Goal: Task Accomplishment & Management: Manage account settings

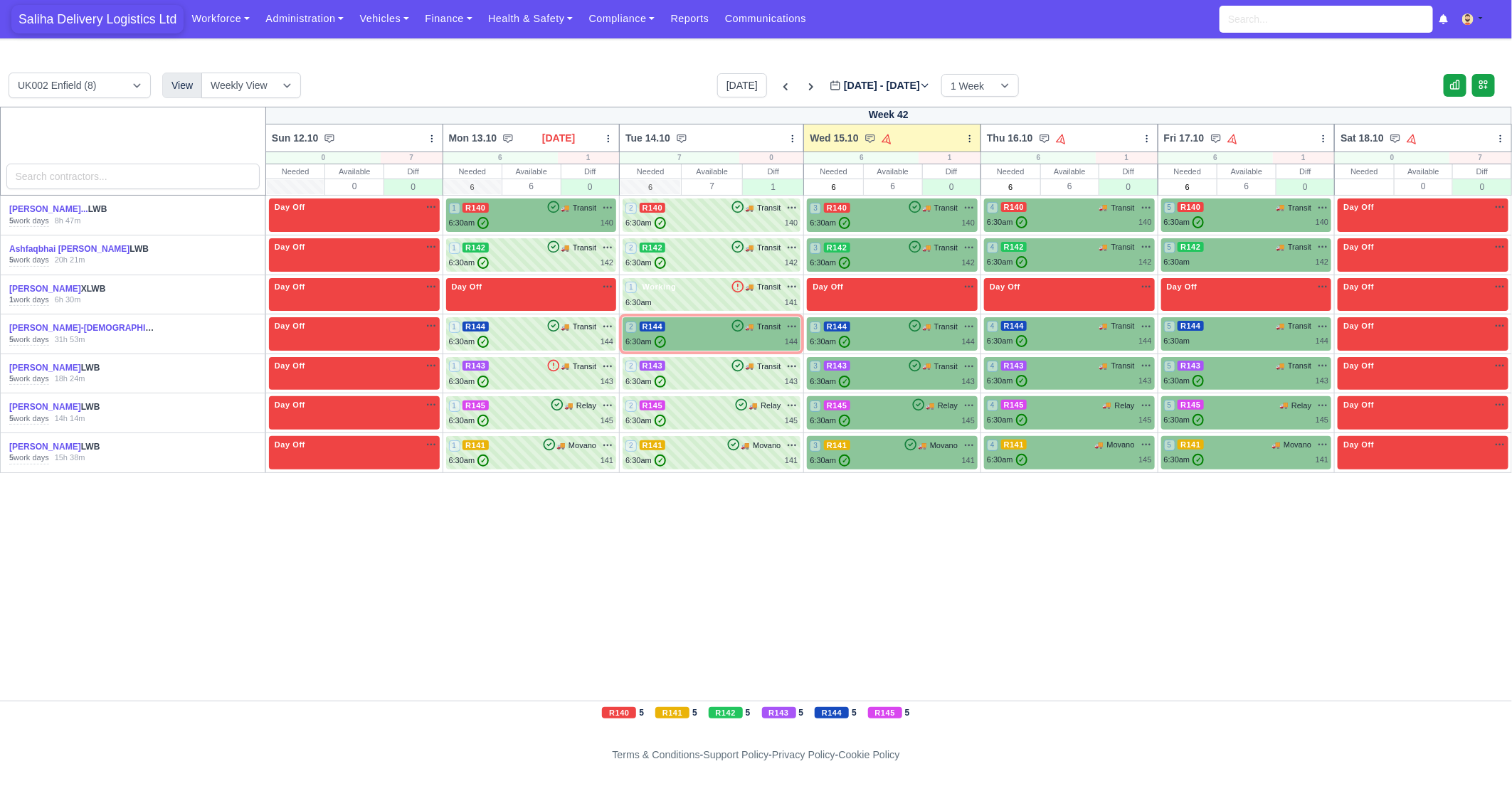
click at [90, 11] on span "Saliha Delivery Logistics Ltd" at bounding box center [97, 19] width 172 height 29
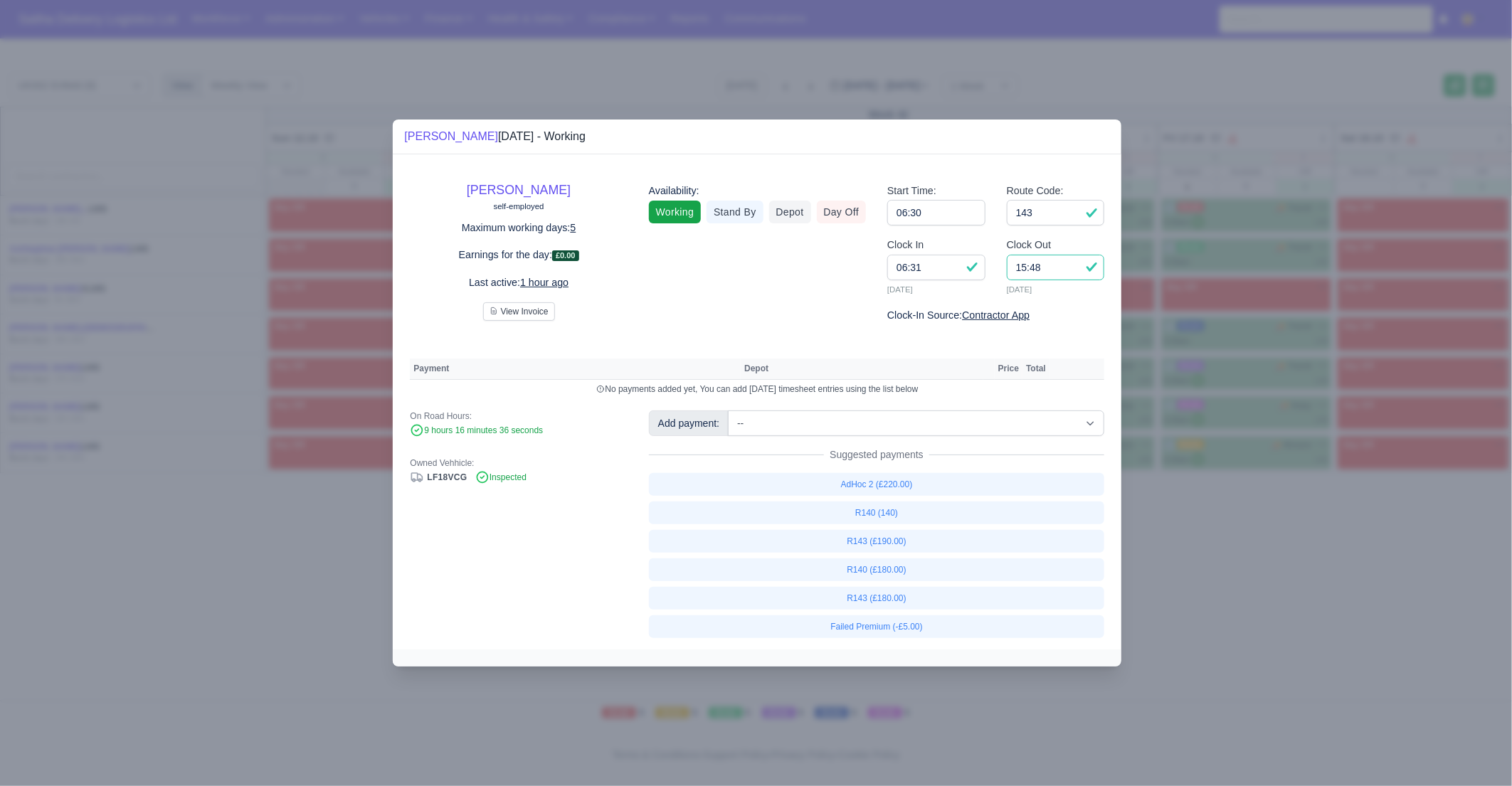
drag, startPoint x: 1063, startPoint y: 272, endPoint x: 1017, endPoint y: 271, distance: 46.0
click at [1063, 272] on input "15:48" at bounding box center [1056, 268] width 99 height 26
drag, startPoint x: 1017, startPoint y: 271, endPoint x: 1006, endPoint y: 270, distance: 11.0
click at [1007, 270] on div "Clock Out 15:48 15/10/2025" at bounding box center [1056, 266] width 99 height 59
drag, startPoint x: 1058, startPoint y: 273, endPoint x: 1010, endPoint y: 270, distance: 48.1
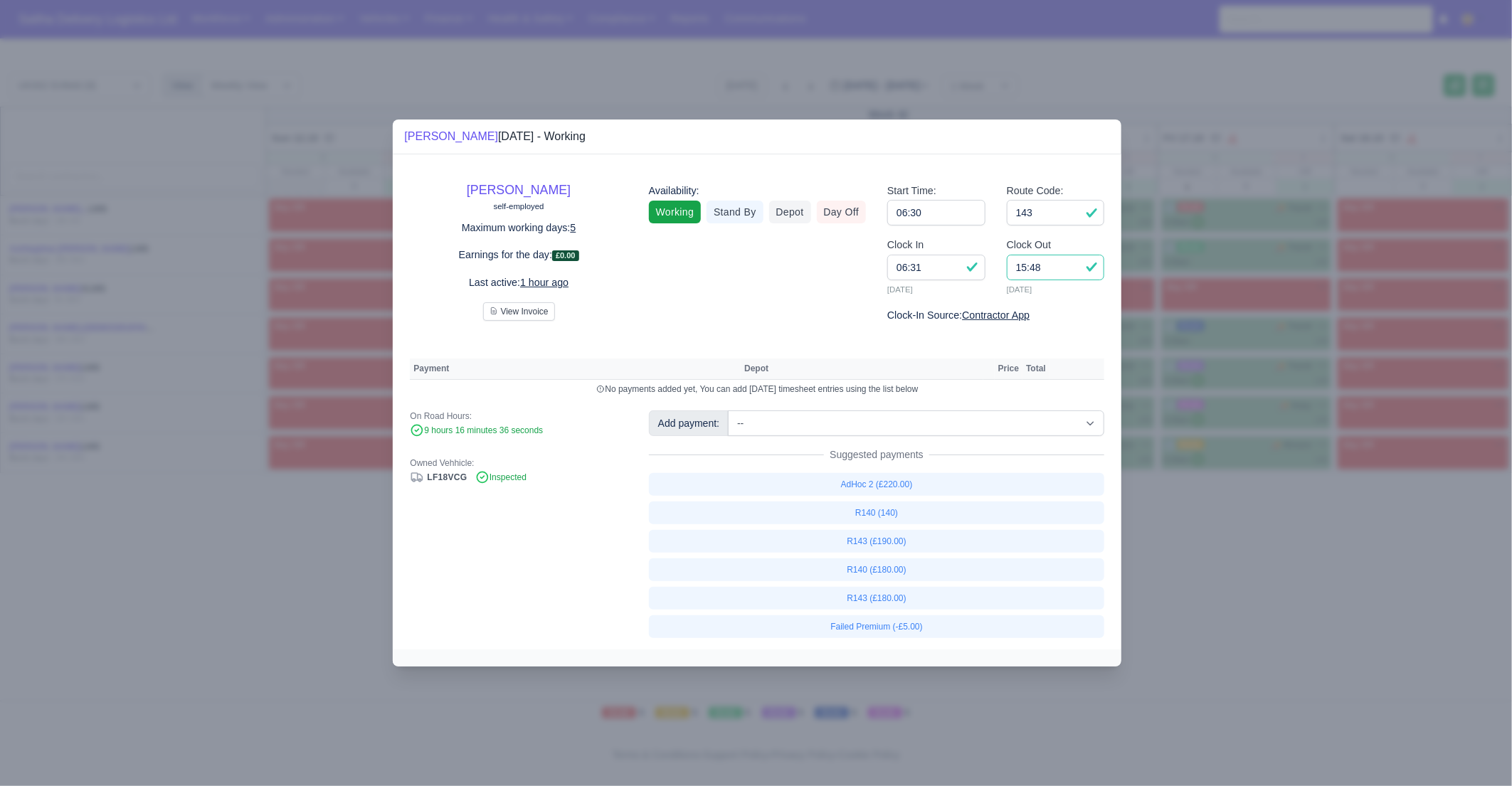
click at [1010, 270] on input "15:48" at bounding box center [1056, 268] width 99 height 26
type input "15:00"
click at [1060, 218] on input "143" at bounding box center [1056, 213] width 99 height 26
click at [876, 597] on link "R143 (£180.00)" at bounding box center [876, 598] width 456 height 22
select select "1"
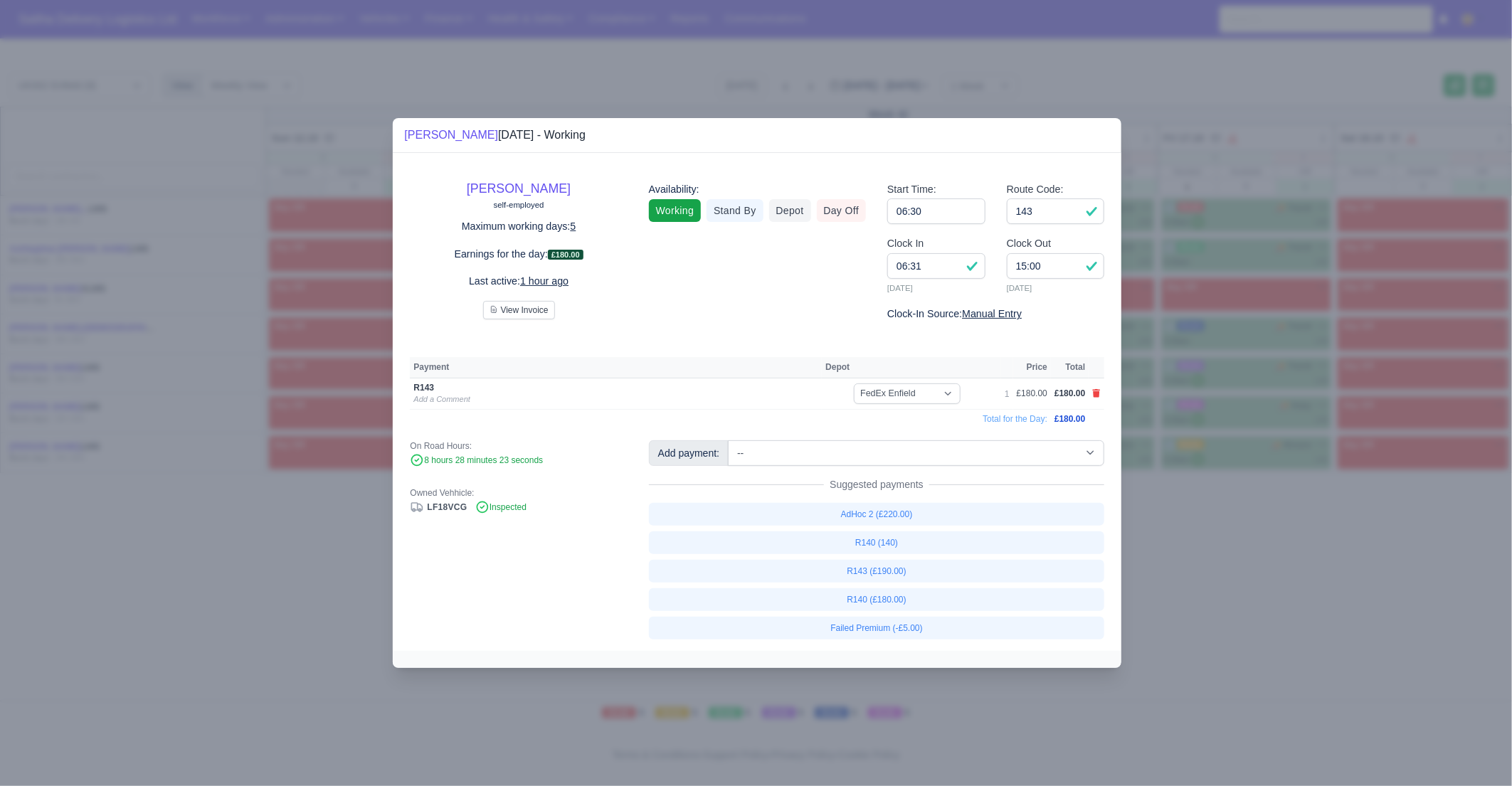
drag, startPoint x: 1223, startPoint y: 603, endPoint x: 1038, endPoint y: 550, distance: 192.4
click at [1223, 603] on div at bounding box center [756, 393] width 1512 height 786
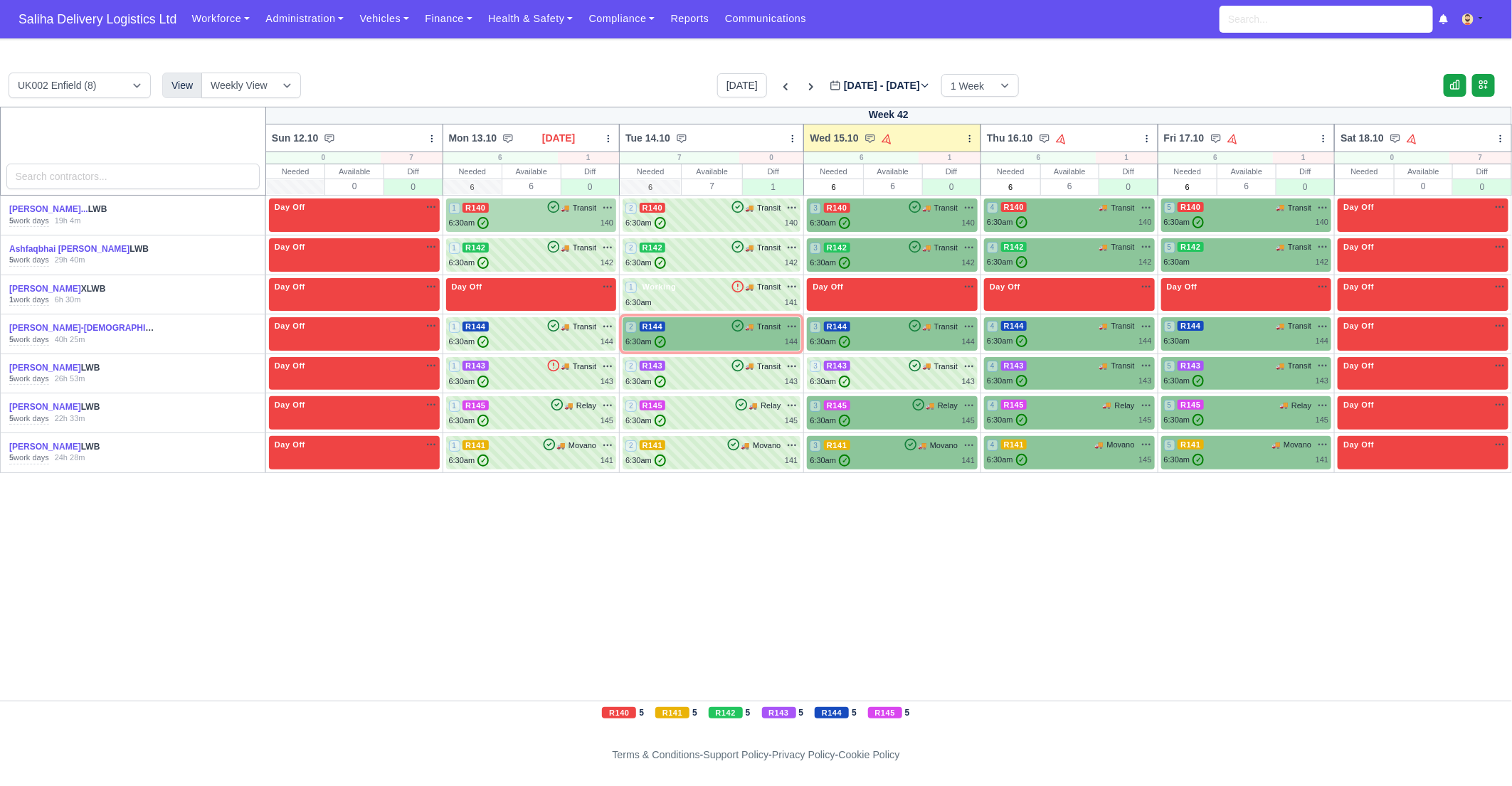
click at [520, 220] on div "6:30am ✓ 140" at bounding box center [530, 222] width 165 height 12
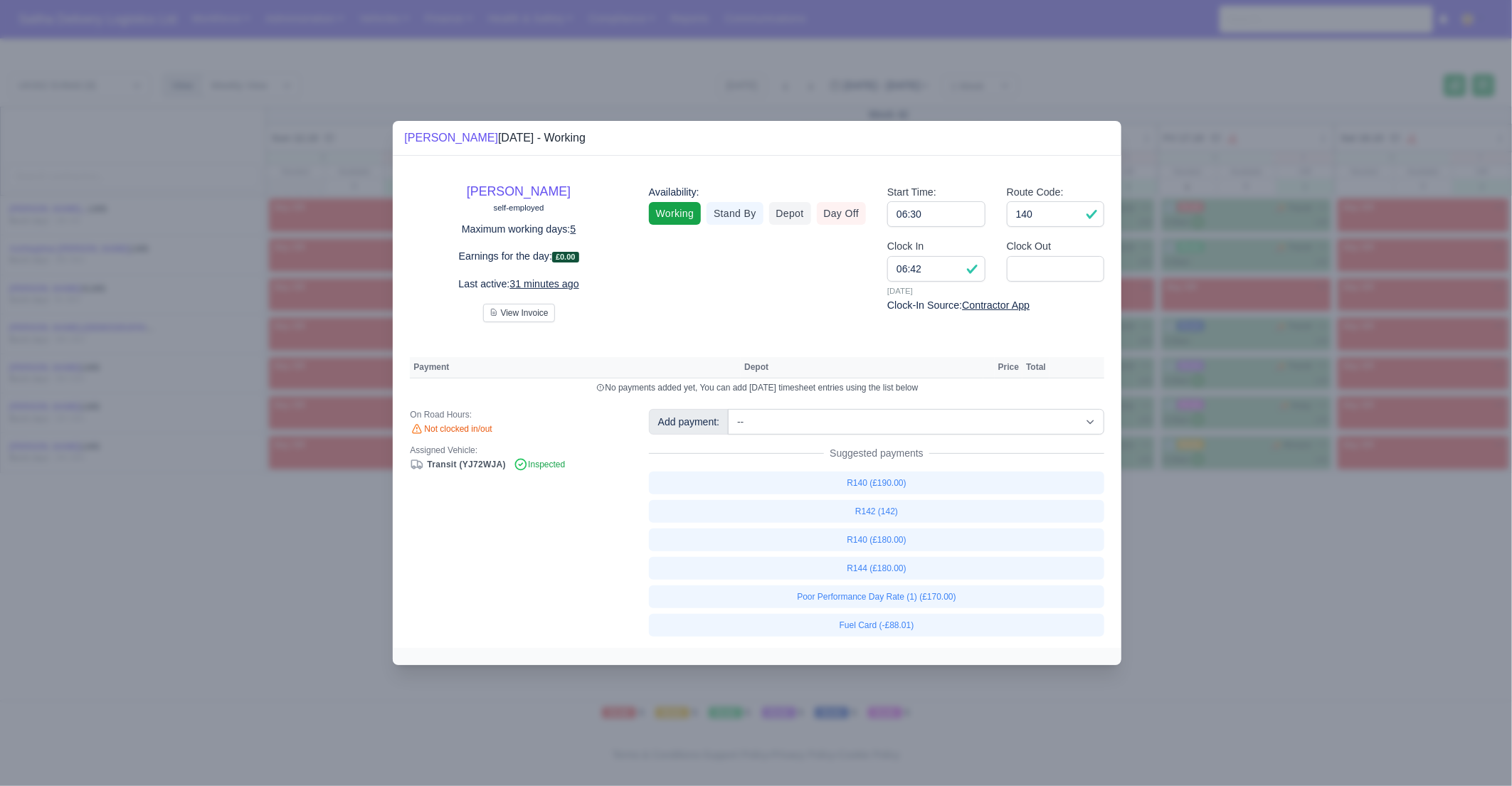
click at [1237, 507] on div at bounding box center [756, 393] width 1512 height 786
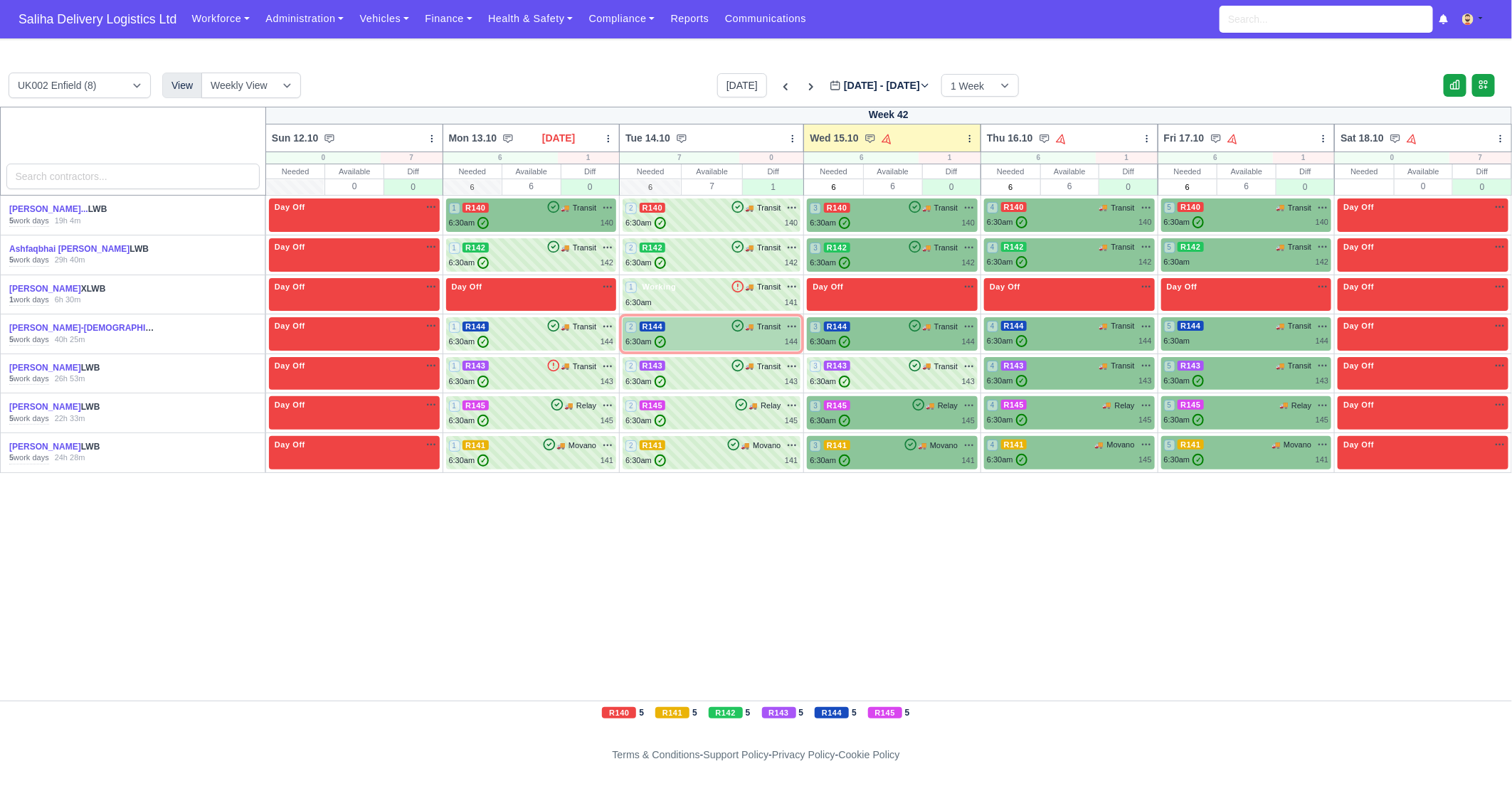
click at [702, 337] on div "6:30am ✓ 144" at bounding box center [711, 341] width 172 height 12
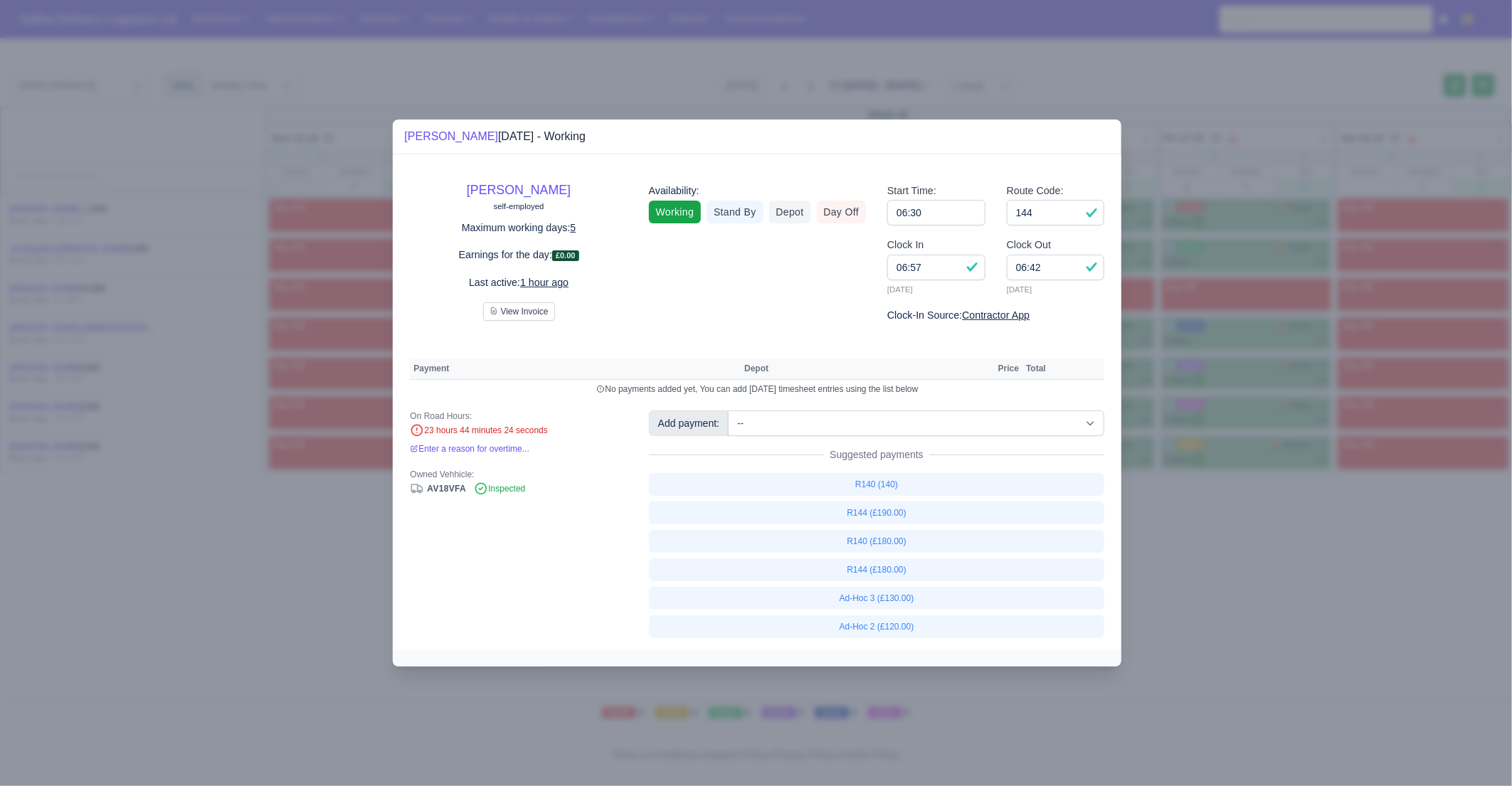
drag, startPoint x: 1213, startPoint y: 583, endPoint x: 1143, endPoint y: 514, distance: 98.3
click at [1213, 583] on div at bounding box center [756, 393] width 1512 height 786
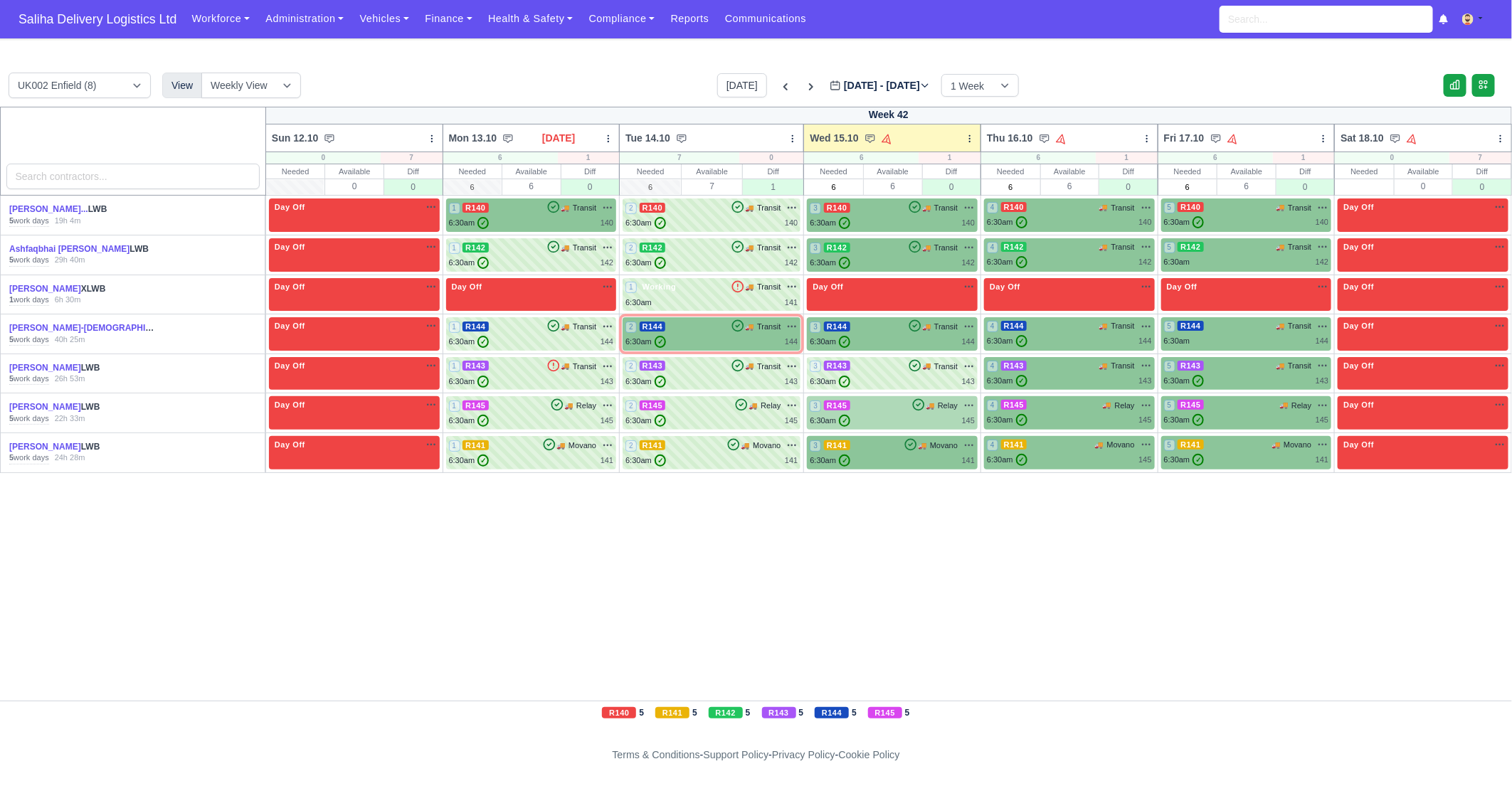
click at [914, 415] on div "6:30am ✓ 145" at bounding box center [891, 420] width 165 height 12
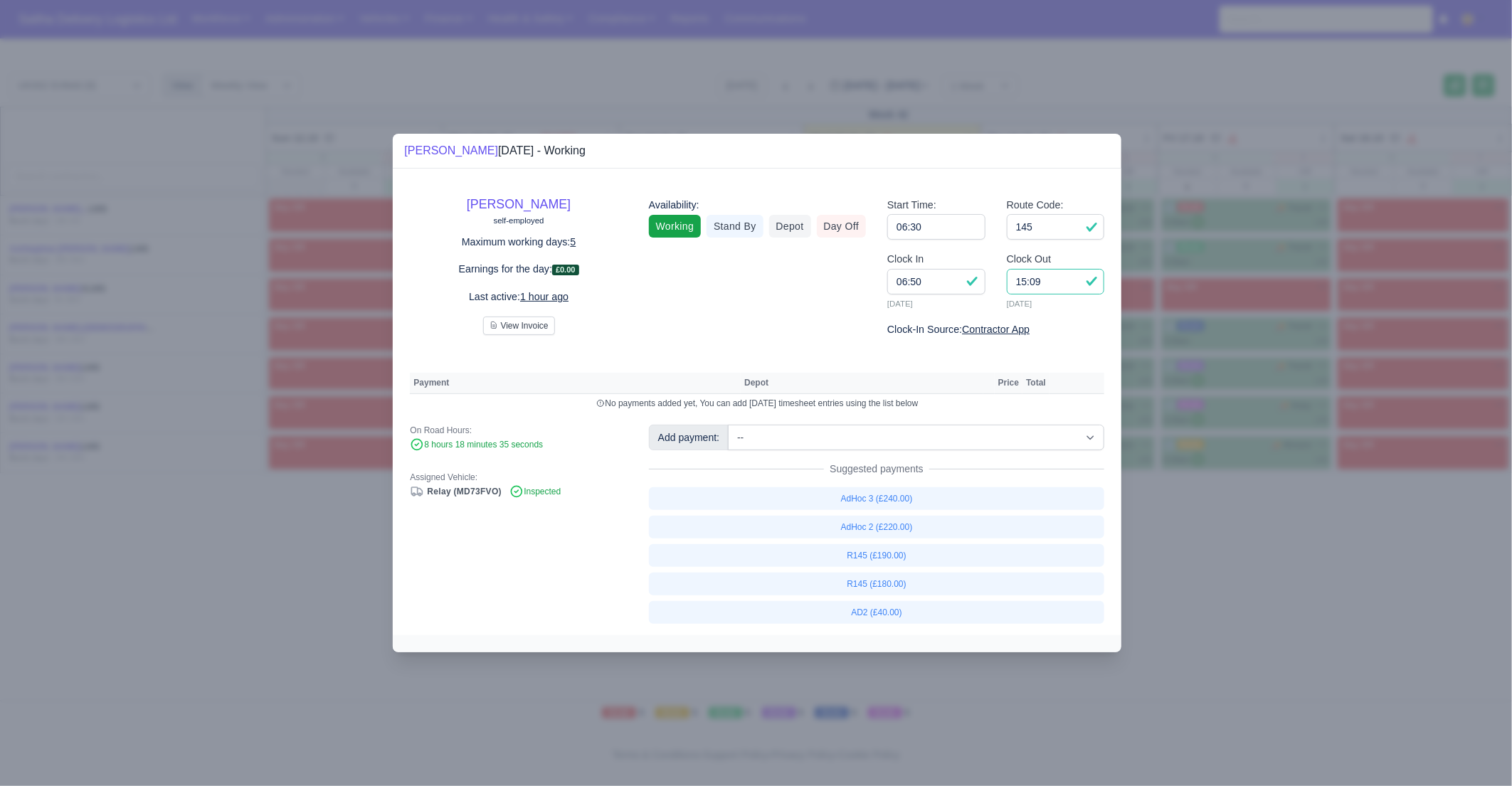
click at [1057, 290] on input "15:09" at bounding box center [1056, 282] width 99 height 26
click at [891, 557] on link "R145 (£190.00)" at bounding box center [876, 555] width 456 height 22
select select "1"
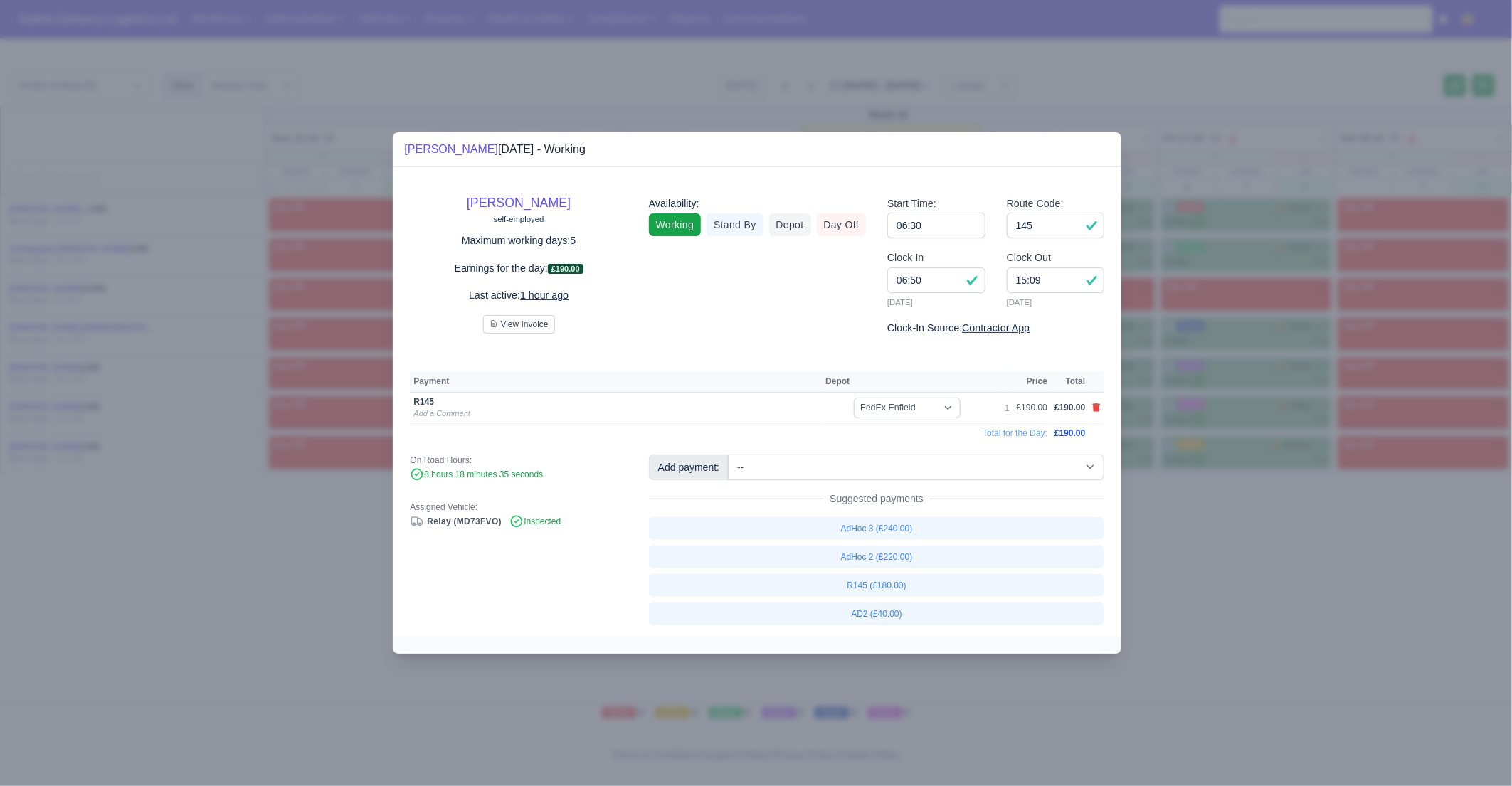
drag, startPoint x: 1221, startPoint y: 587, endPoint x: 1175, endPoint y: 546, distance: 61.6
click at [1220, 587] on div at bounding box center [756, 393] width 1512 height 786
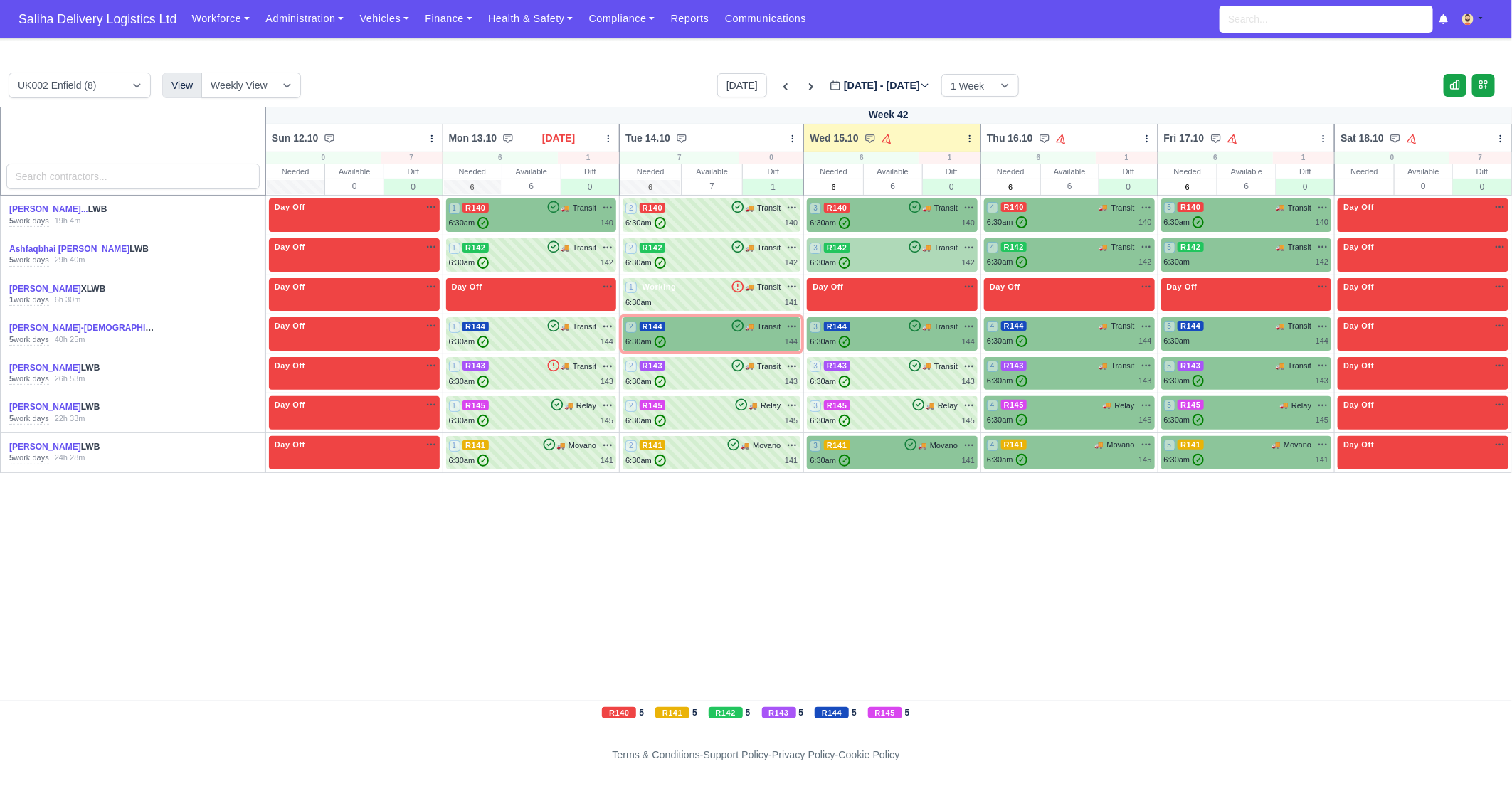
click at [908, 266] on div "6:30am ✓ 142" at bounding box center [891, 262] width 165 height 12
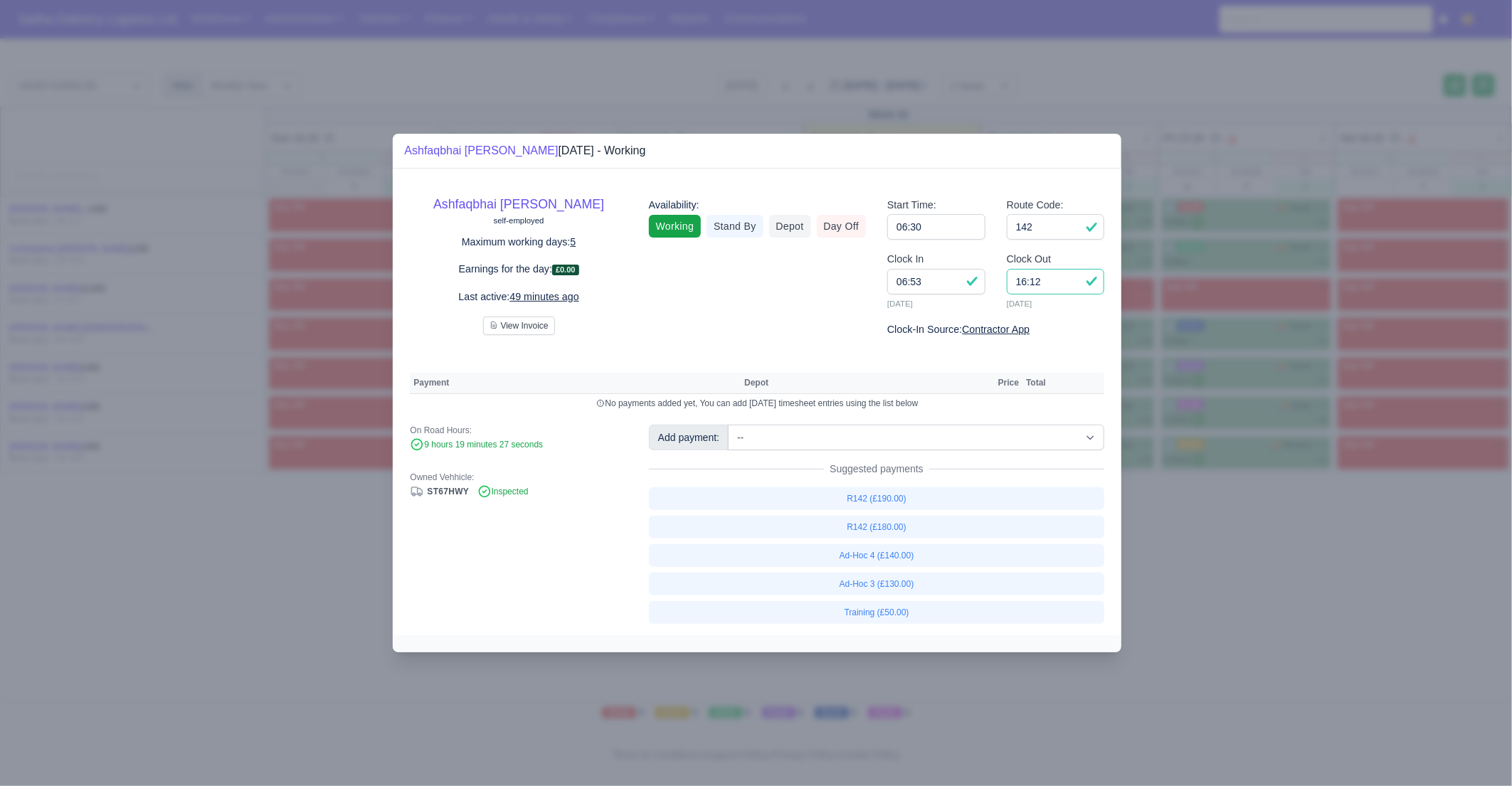
drag, startPoint x: 1052, startPoint y: 286, endPoint x: 992, endPoint y: 283, distance: 60.1
click at [992, 283] on div "Clock In 06:53 15/10/2025 Clock Out 16:12 15/10/2025" at bounding box center [996, 286] width 238 height 71
type input "15:40"
click at [880, 493] on link "R142 (£190.00)" at bounding box center [876, 499] width 456 height 22
select select "1"
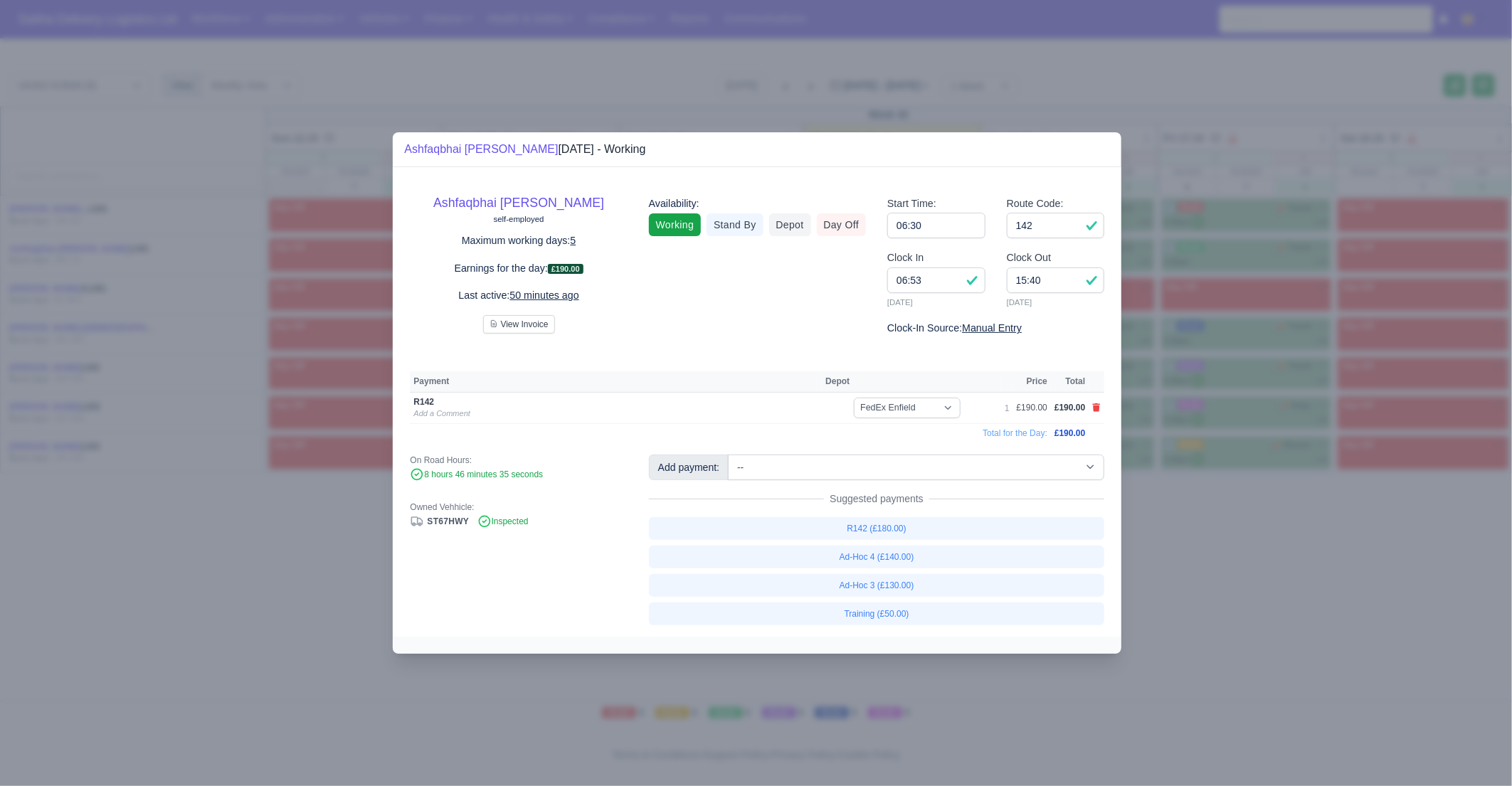
click at [1188, 545] on div at bounding box center [756, 393] width 1512 height 786
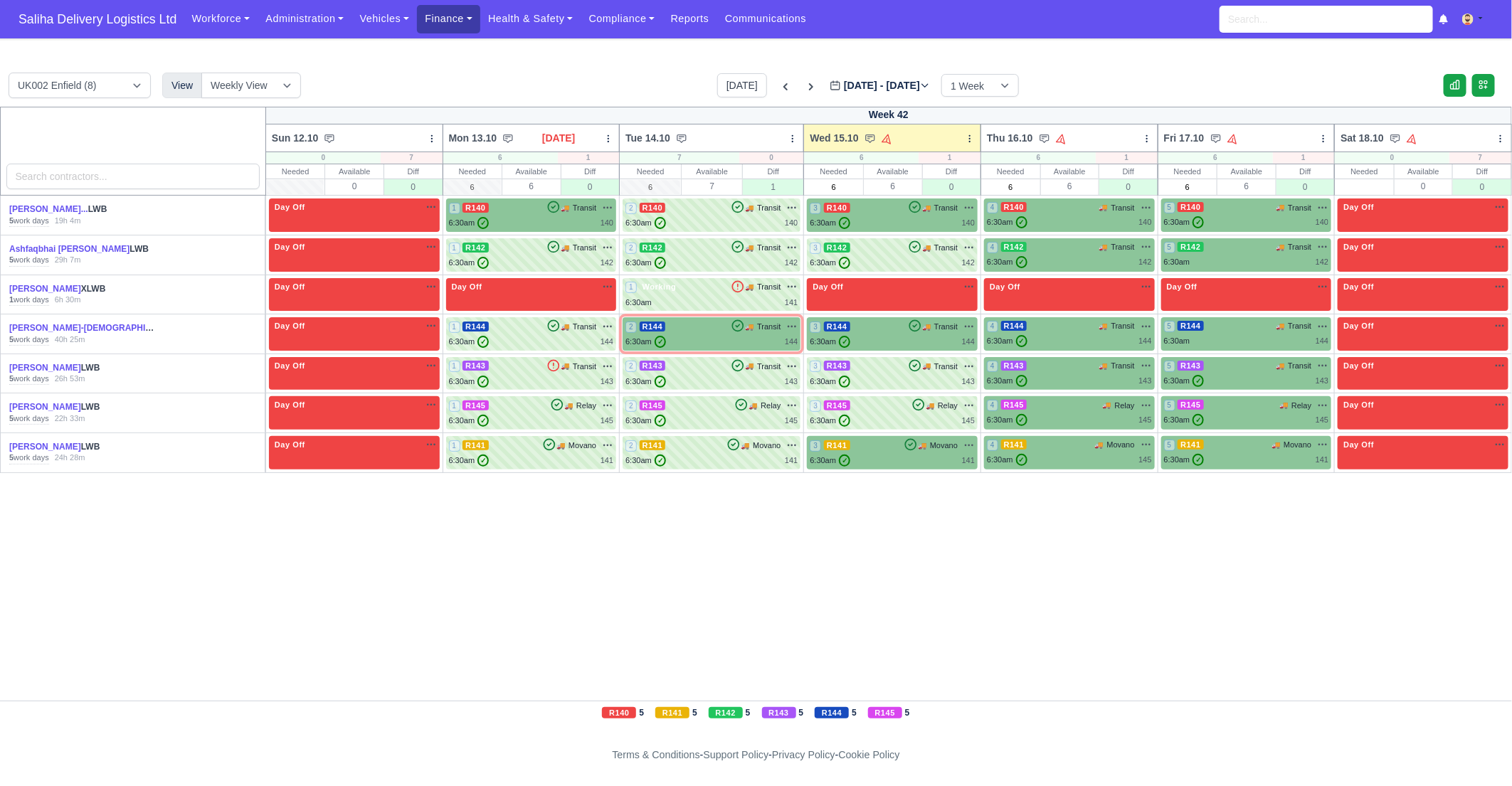
click at [449, 23] on link "Finance" at bounding box center [448, 19] width 63 height 28
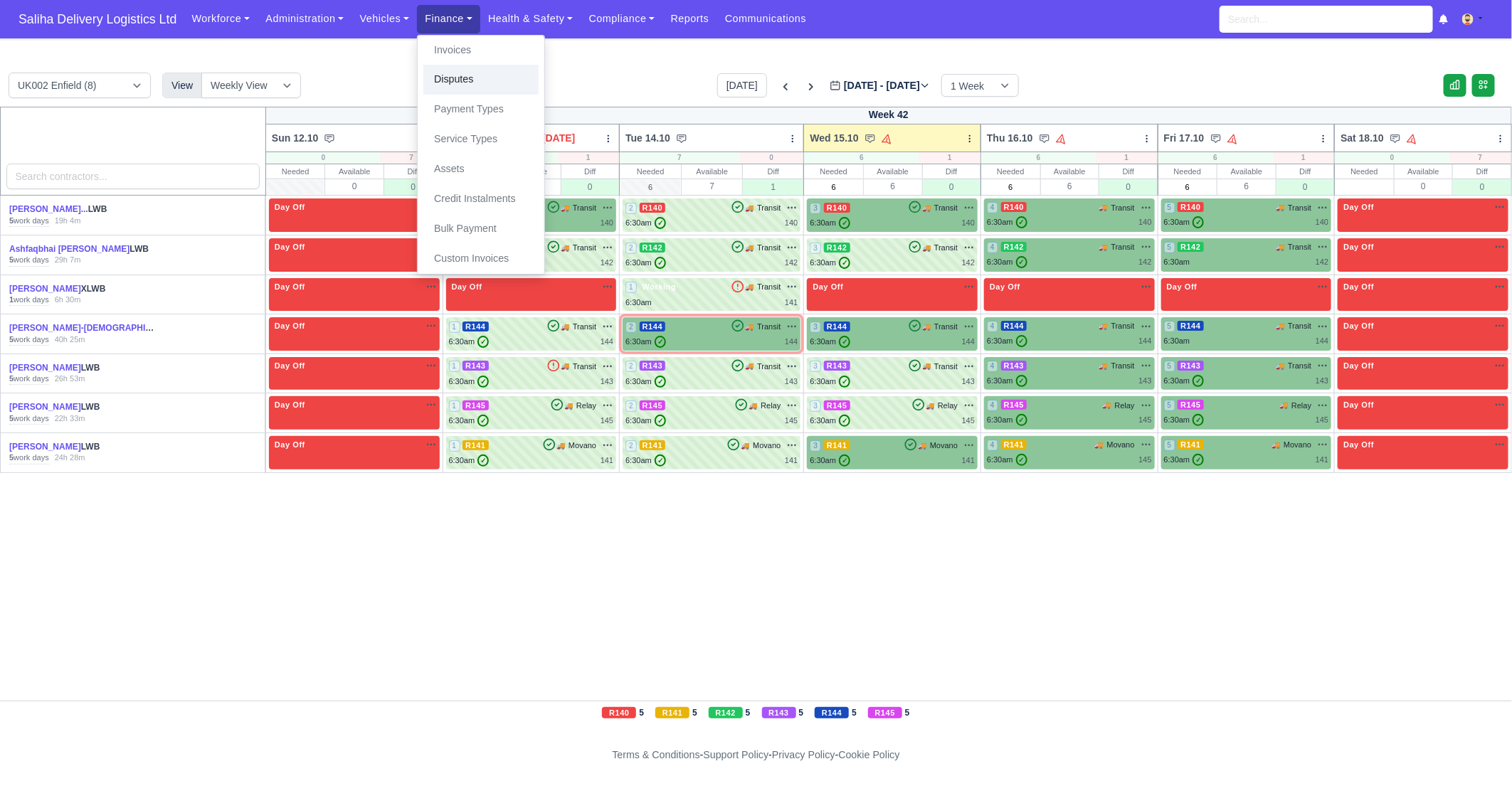
click at [467, 66] on link "Disputes" at bounding box center [481, 80] width 115 height 30
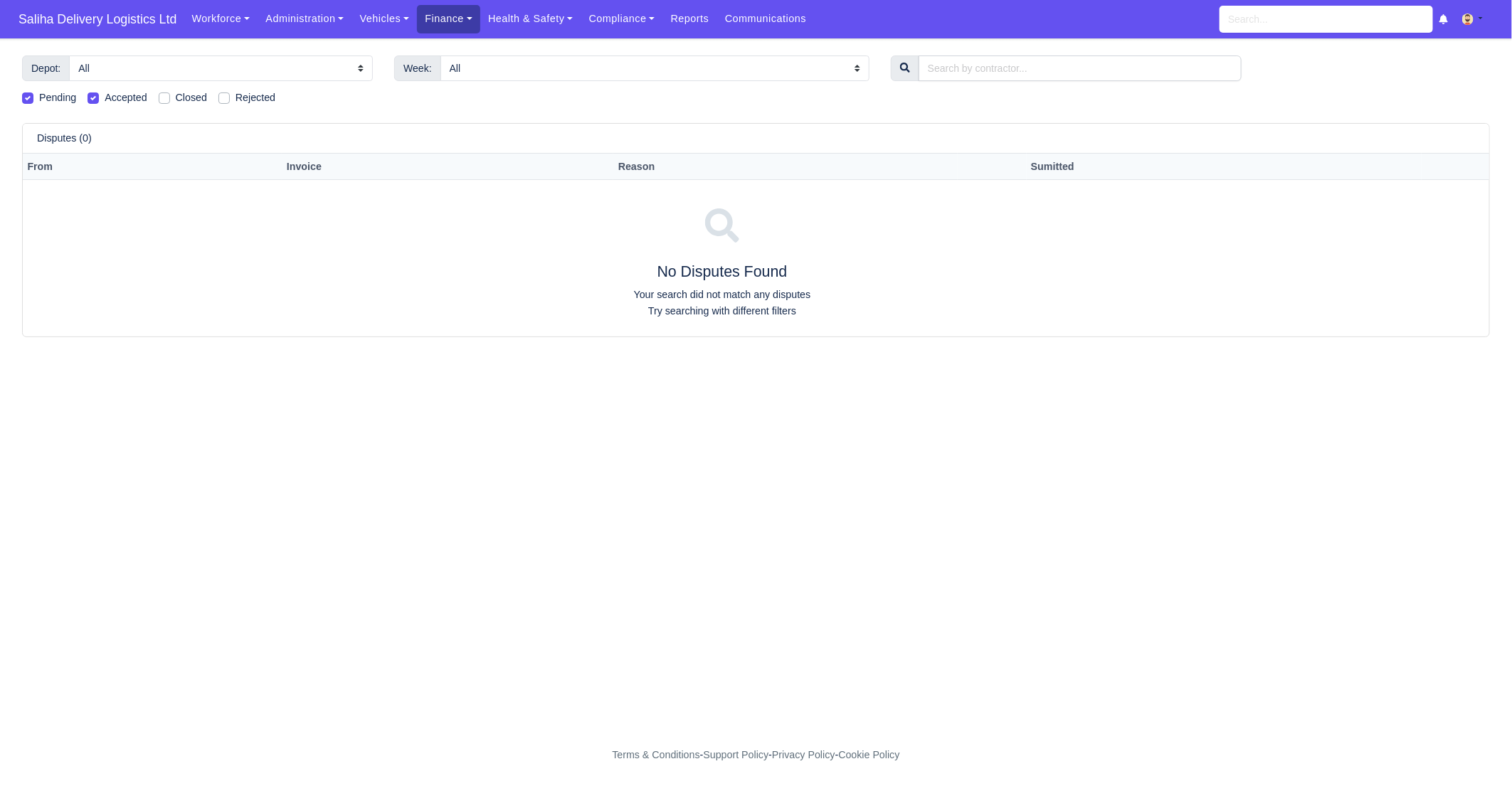
drag, startPoint x: 0, startPoint y: 0, endPoint x: 452, endPoint y: 21, distance: 452.5
click at [452, 21] on link "Finance" at bounding box center [448, 19] width 63 height 28
click at [459, 57] on link "Invoices" at bounding box center [481, 50] width 115 height 30
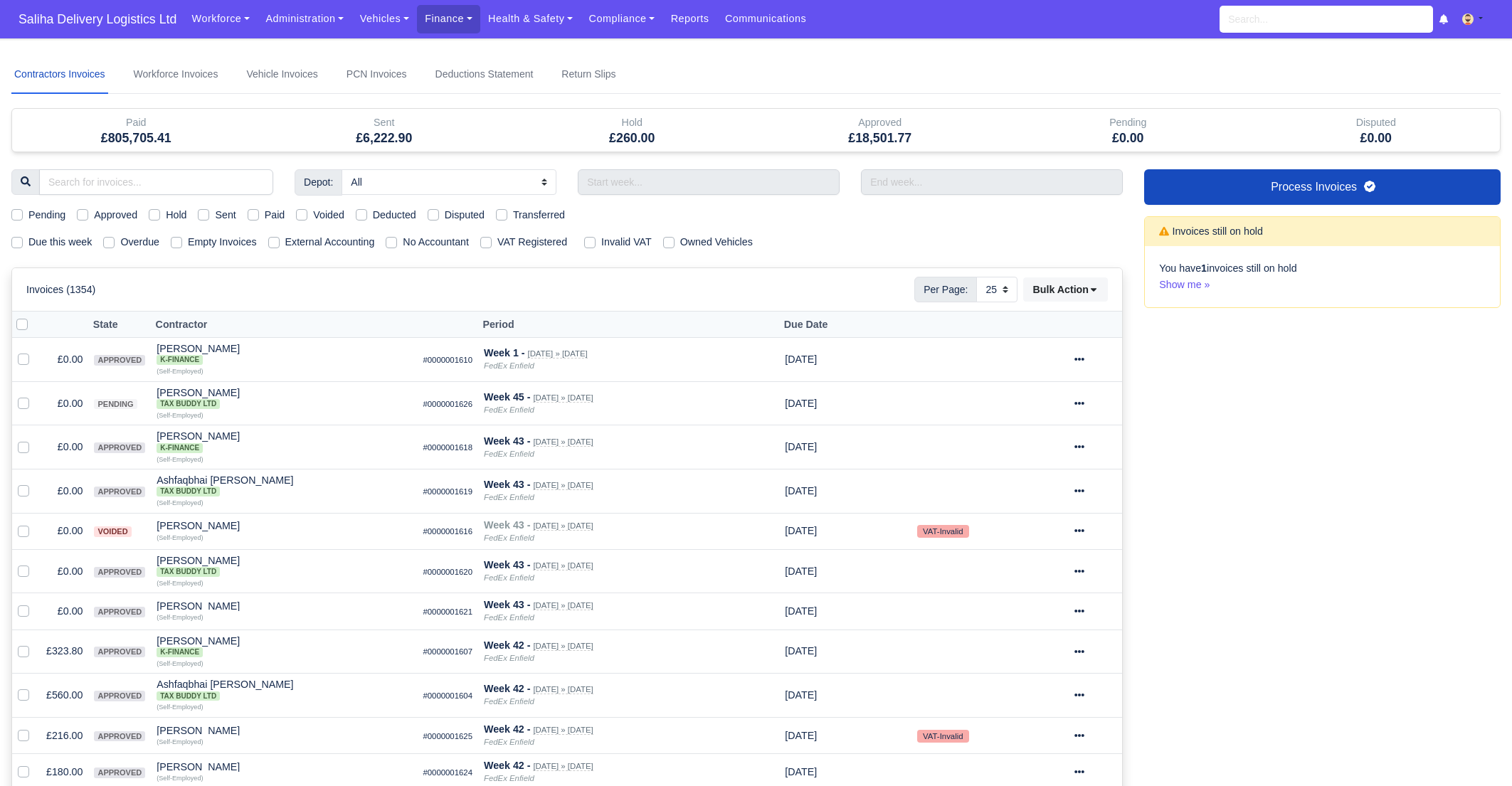
select select "25"
click at [215, 210] on label "Sent" at bounding box center [225, 216] width 20 height 17
click at [203, 210] on input "Sent" at bounding box center [204, 213] width 11 height 11
checkbox input "true"
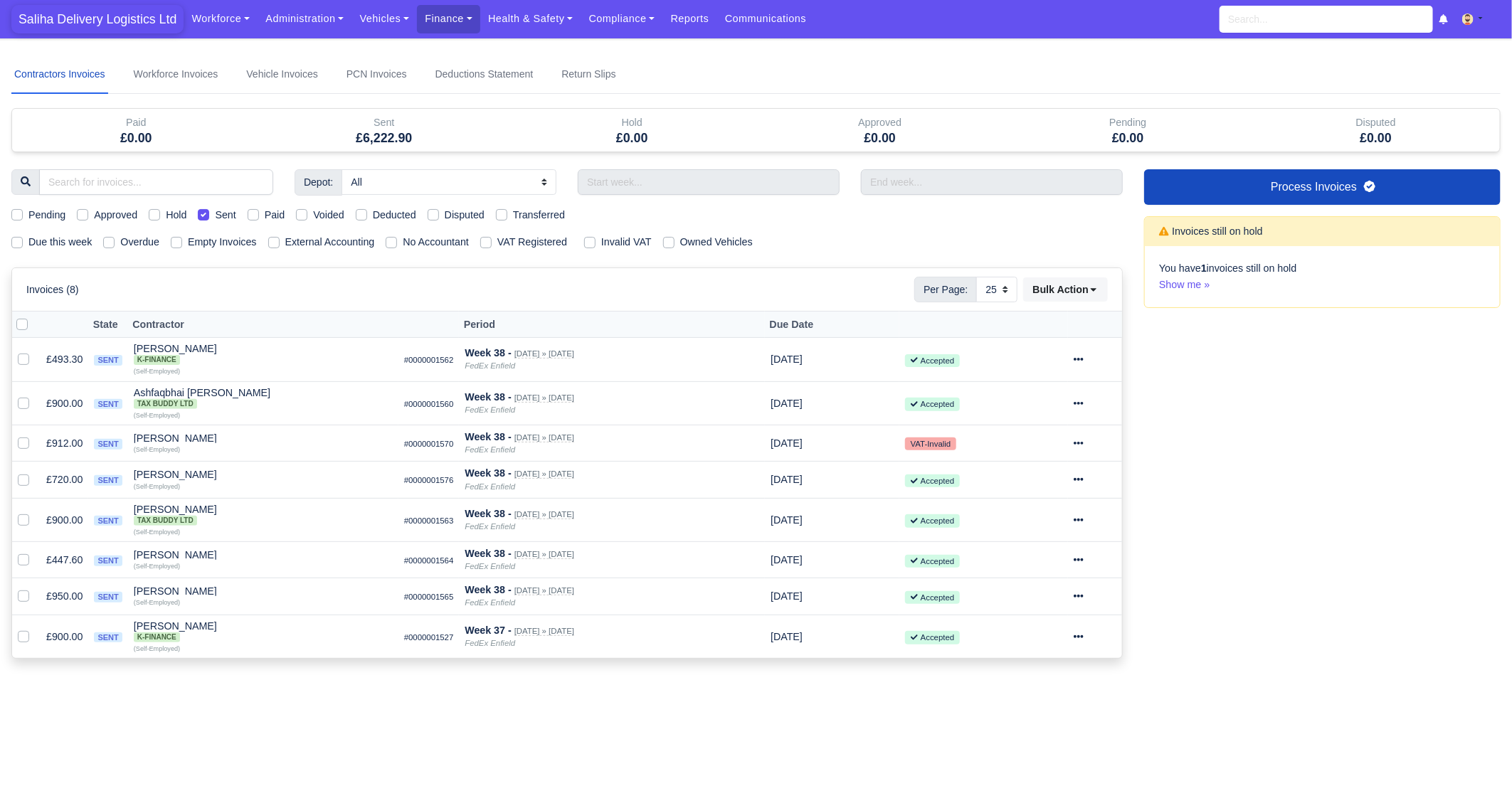
drag, startPoint x: 96, startPoint y: 20, endPoint x: 116, endPoint y: 47, distance: 33.6
click at [96, 20] on span "Saliha Delivery Logistics Ltd" at bounding box center [97, 19] width 172 height 29
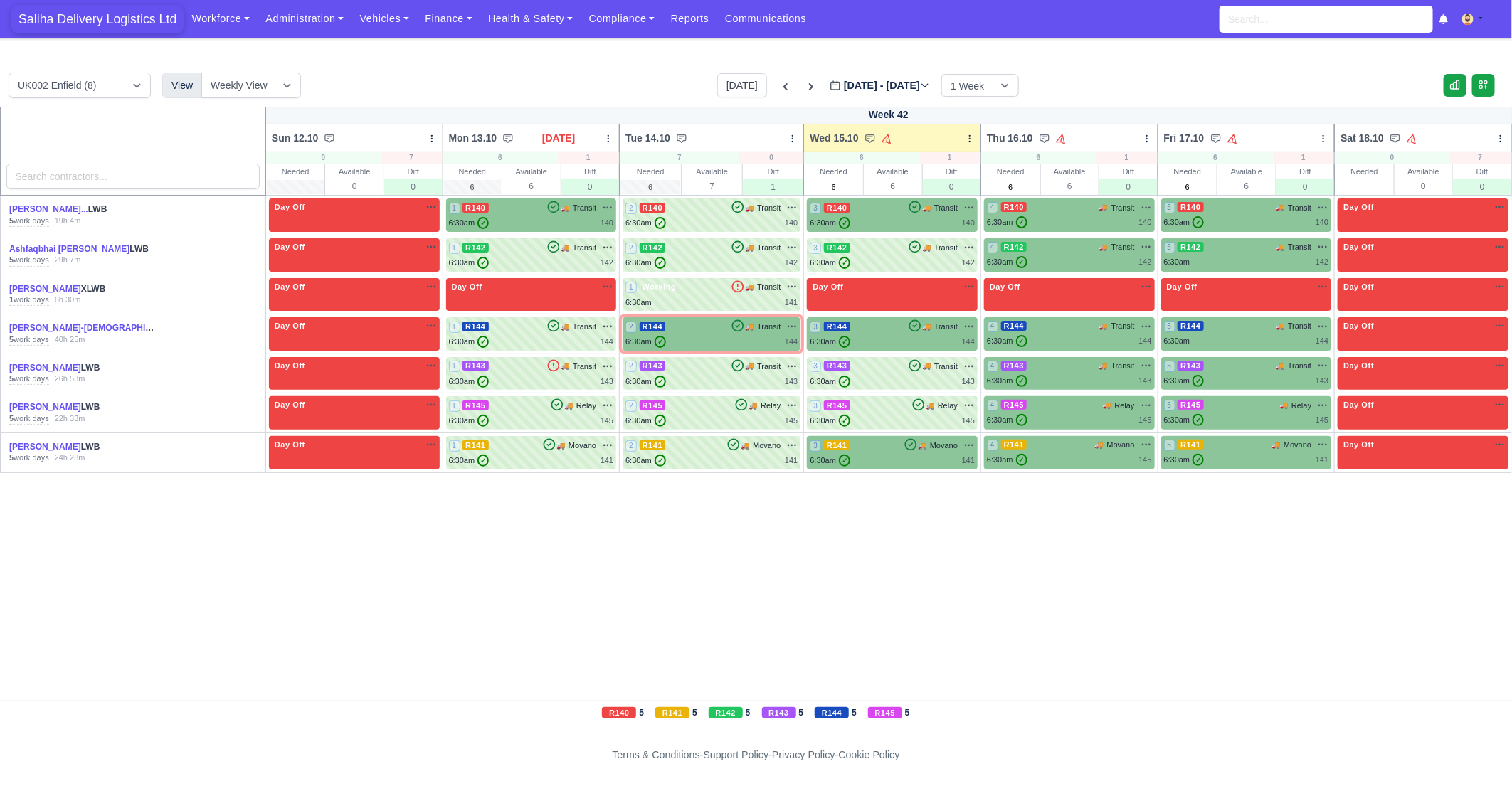
click at [120, 20] on span "Saliha Delivery Logistics Ltd" at bounding box center [97, 19] width 172 height 29
click at [126, 24] on span "Saliha Delivery Logistics Ltd" at bounding box center [97, 19] width 172 height 29
click at [710, 332] on div "2 R144 🚚 Transit" at bounding box center [711, 326] width 172 height 13
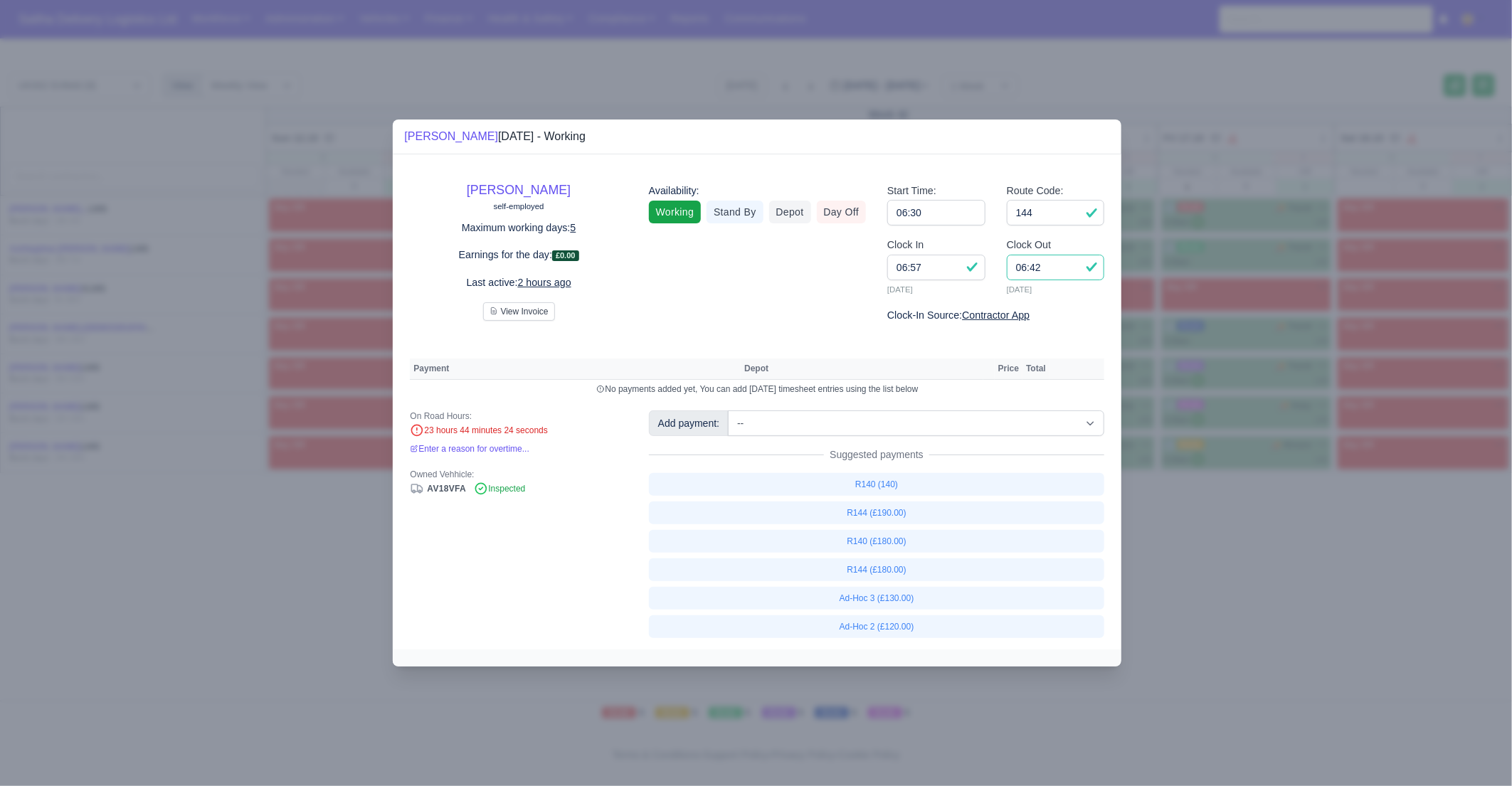
drag, startPoint x: 1058, startPoint y: 271, endPoint x: 1003, endPoint y: 266, distance: 55.2
click at [1003, 266] on div "Clock Out 06:42 15/10/2025" at bounding box center [1055, 273] width 119 height 71
type input "16:30"
click at [884, 513] on link "R144 (£190.00)" at bounding box center [876, 513] width 456 height 22
select select "1"
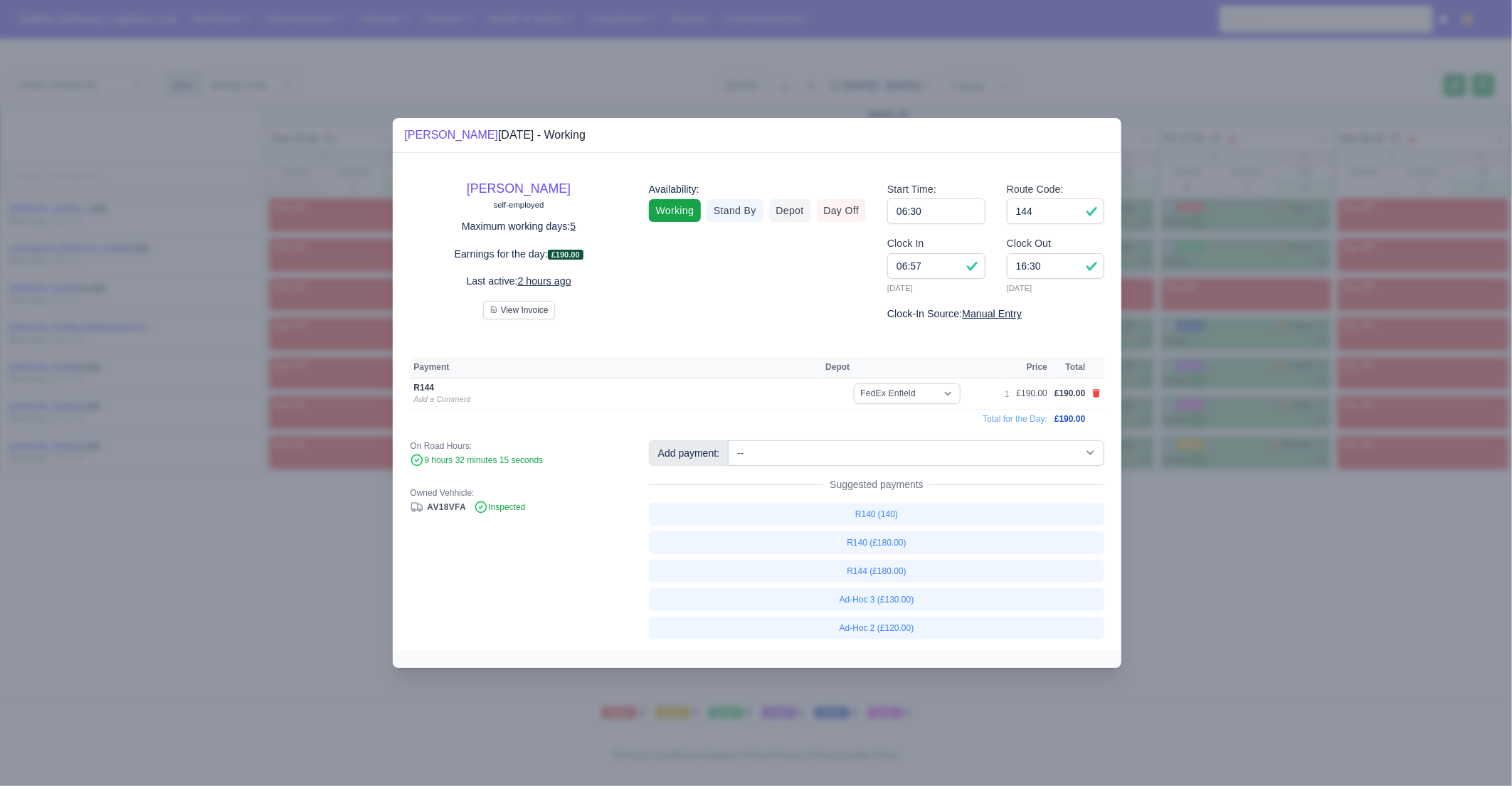
drag, startPoint x: 1184, startPoint y: 582, endPoint x: 972, endPoint y: 375, distance: 296.3
click at [1184, 582] on div at bounding box center [756, 393] width 1512 height 786
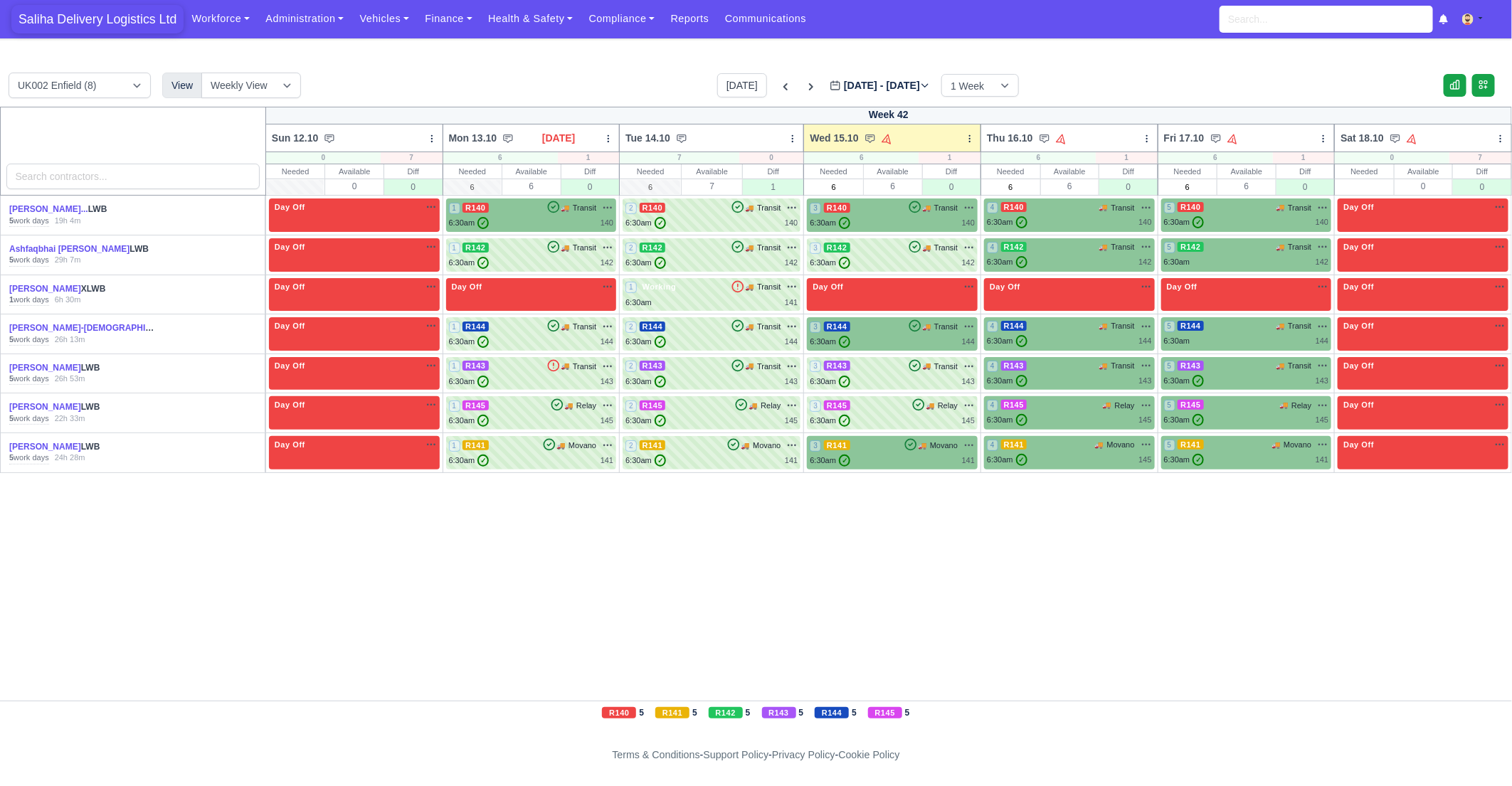
click at [125, 17] on span "Saliha Delivery Logistics Ltd" at bounding box center [97, 19] width 172 height 29
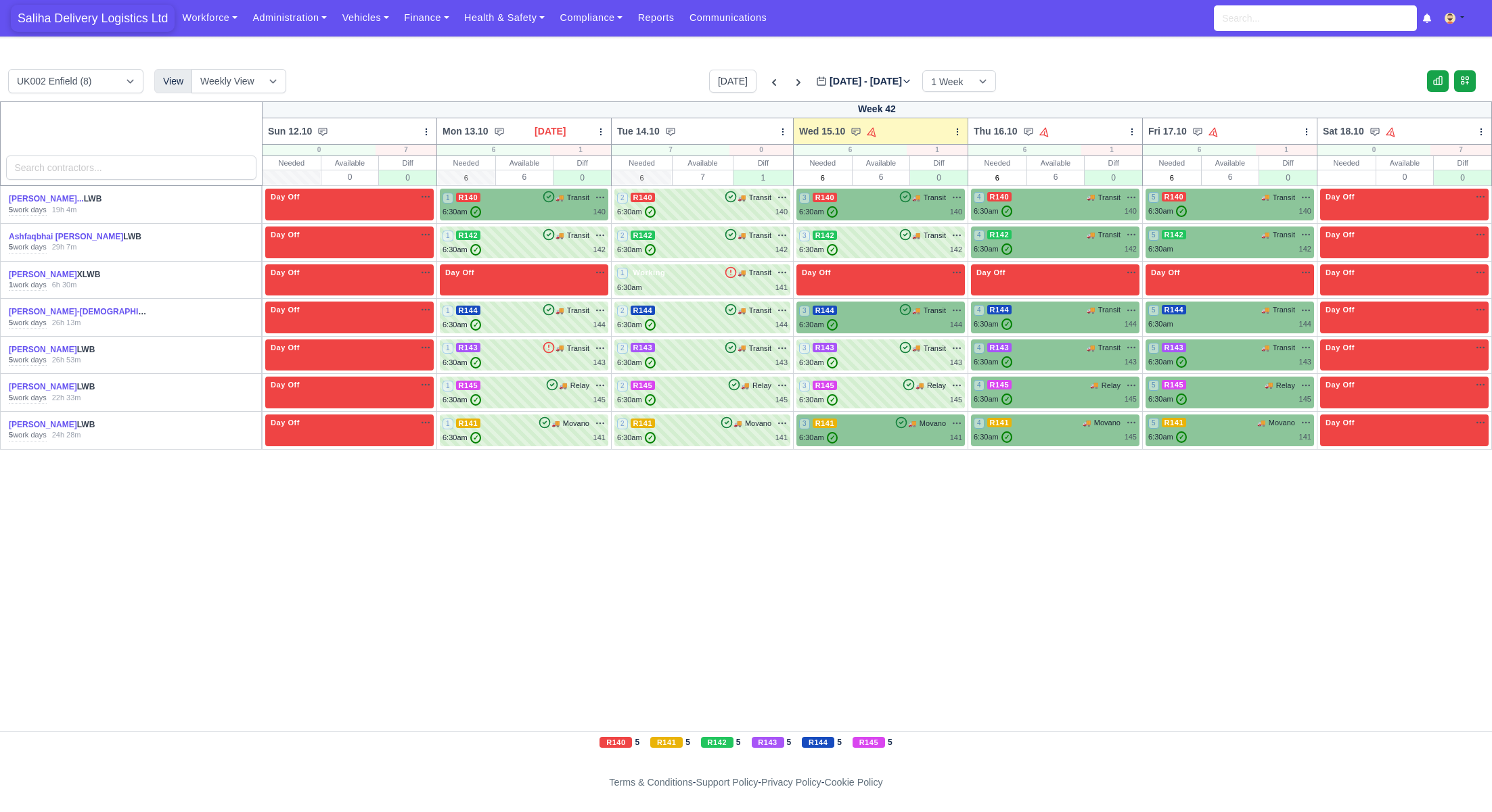
click at [63, 20] on span "Saliha Delivery Logistics Ltd" at bounding box center [92, 18] width 164 height 27
click at [96, 23] on span "Saliha Delivery Logistics Ltd" at bounding box center [92, 18] width 164 height 27
